Goal: Find specific page/section: Find specific page/section

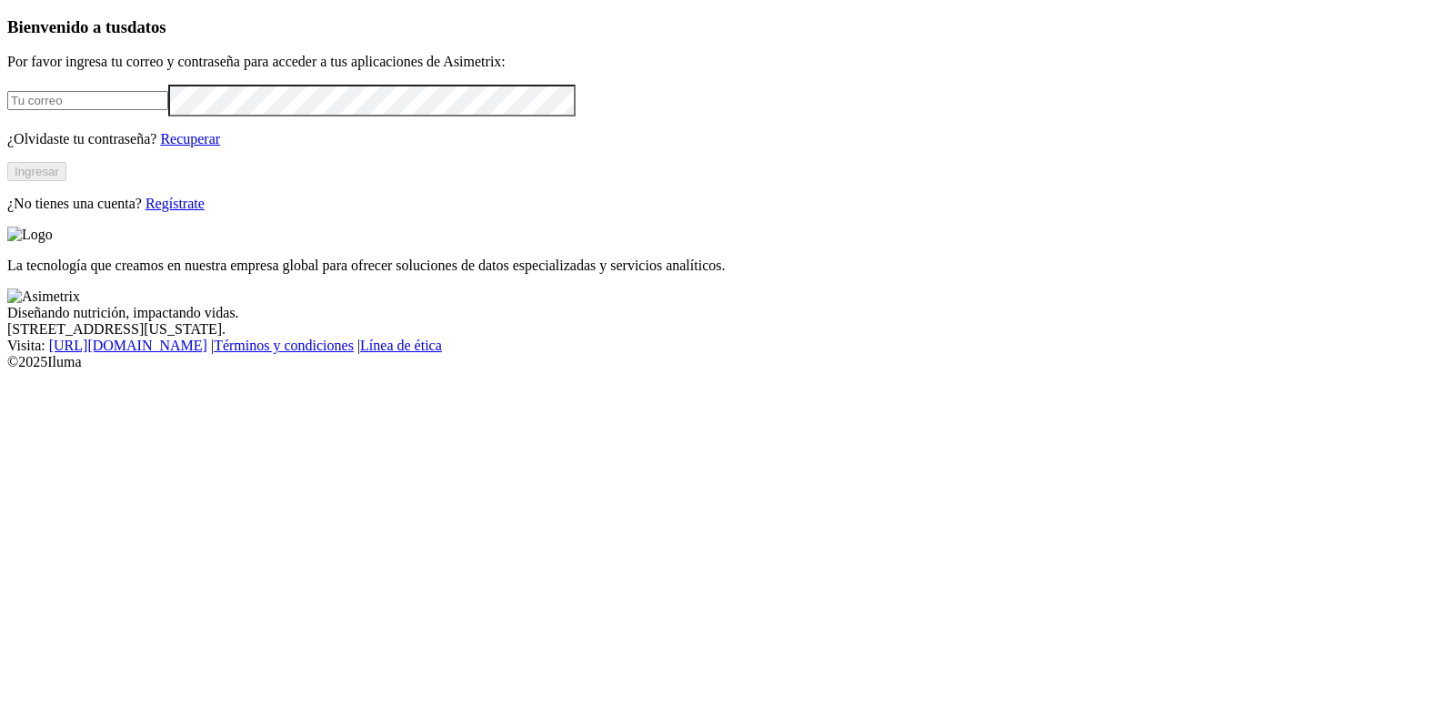
type input "[EMAIL_ADDRESS][DOMAIN_NAME]"
click at [66, 181] on button "Ingresar" at bounding box center [36, 171] width 59 height 19
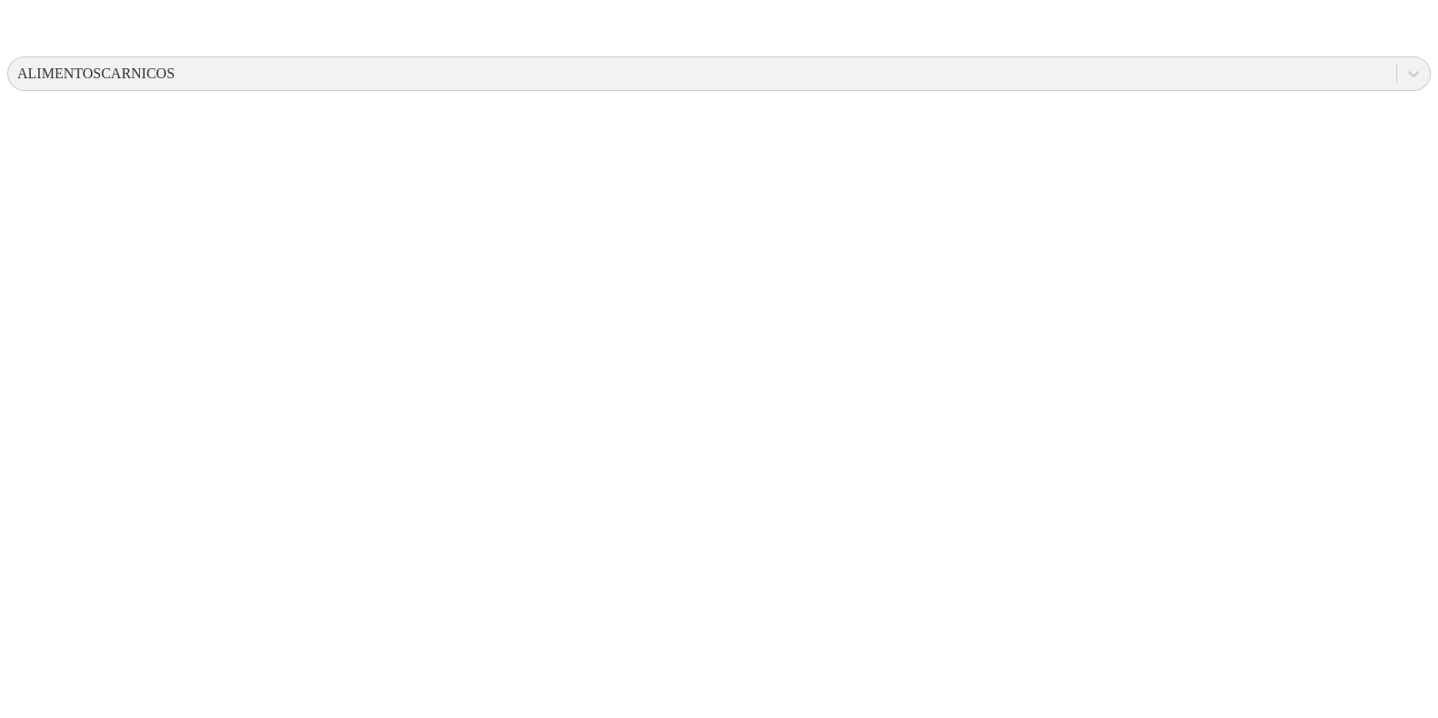
drag, startPoint x: 249, startPoint y: 207, endPoint x: 338, endPoint y: 212, distance: 89.2
copy tr "NND2096"
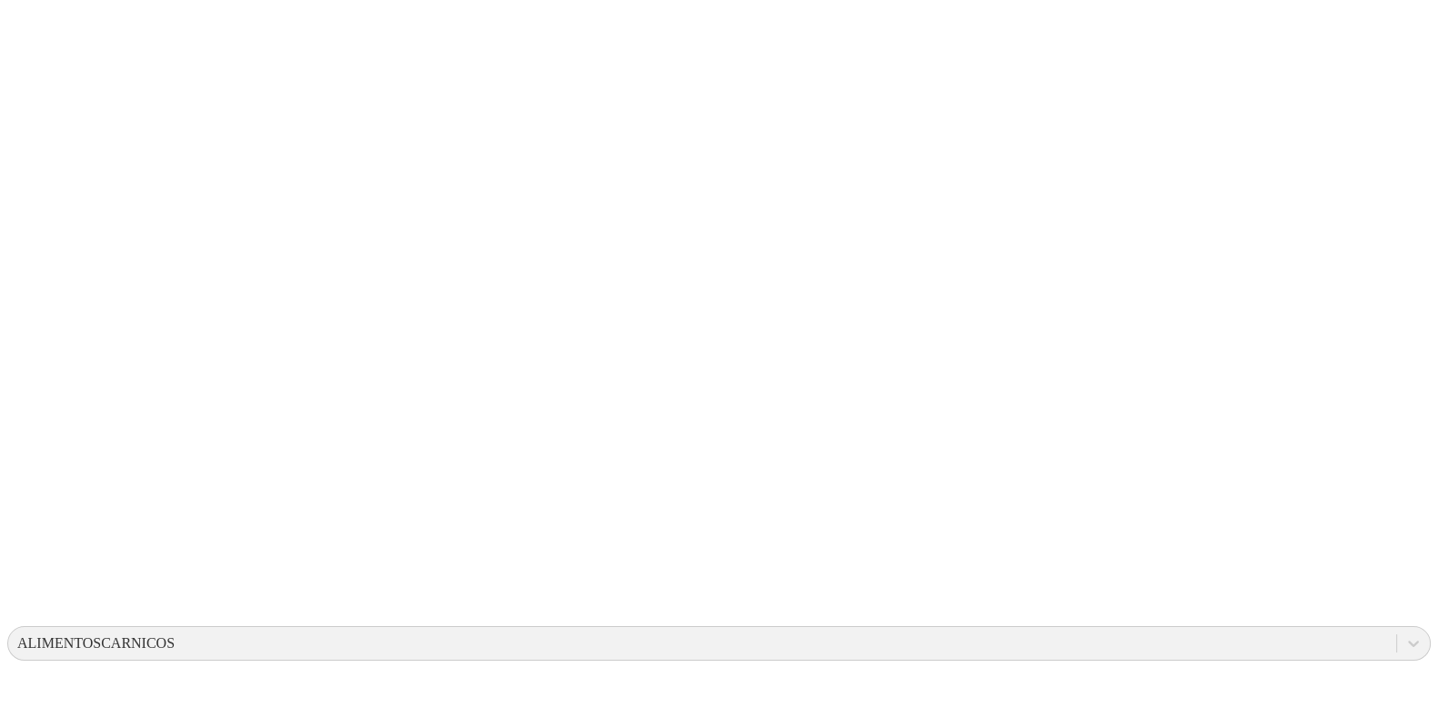
scroll to position [226, 0]
